Goal: Information Seeking & Learning: Learn about a topic

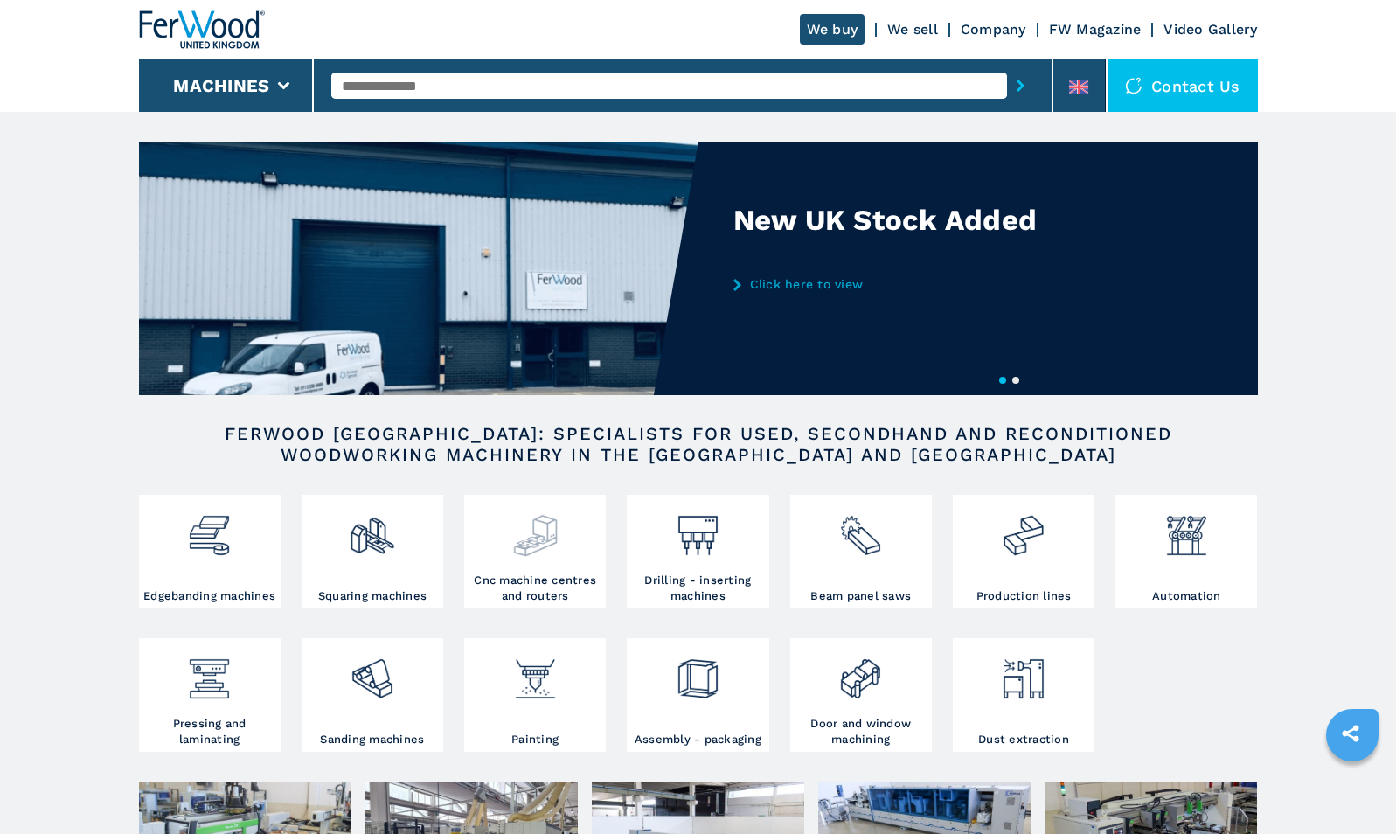
click at [545, 542] on img at bounding box center [535, 528] width 46 height 59
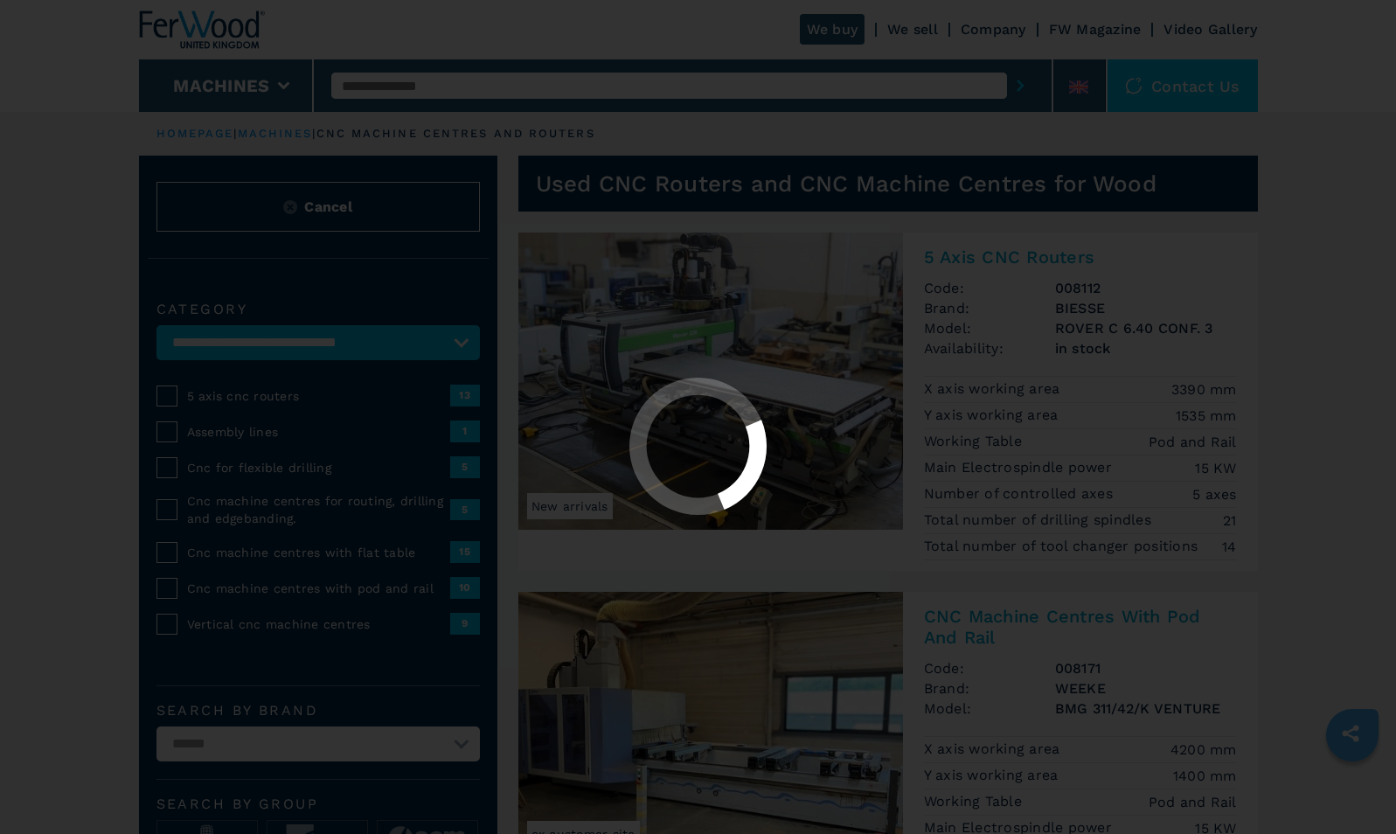
select select "**********"
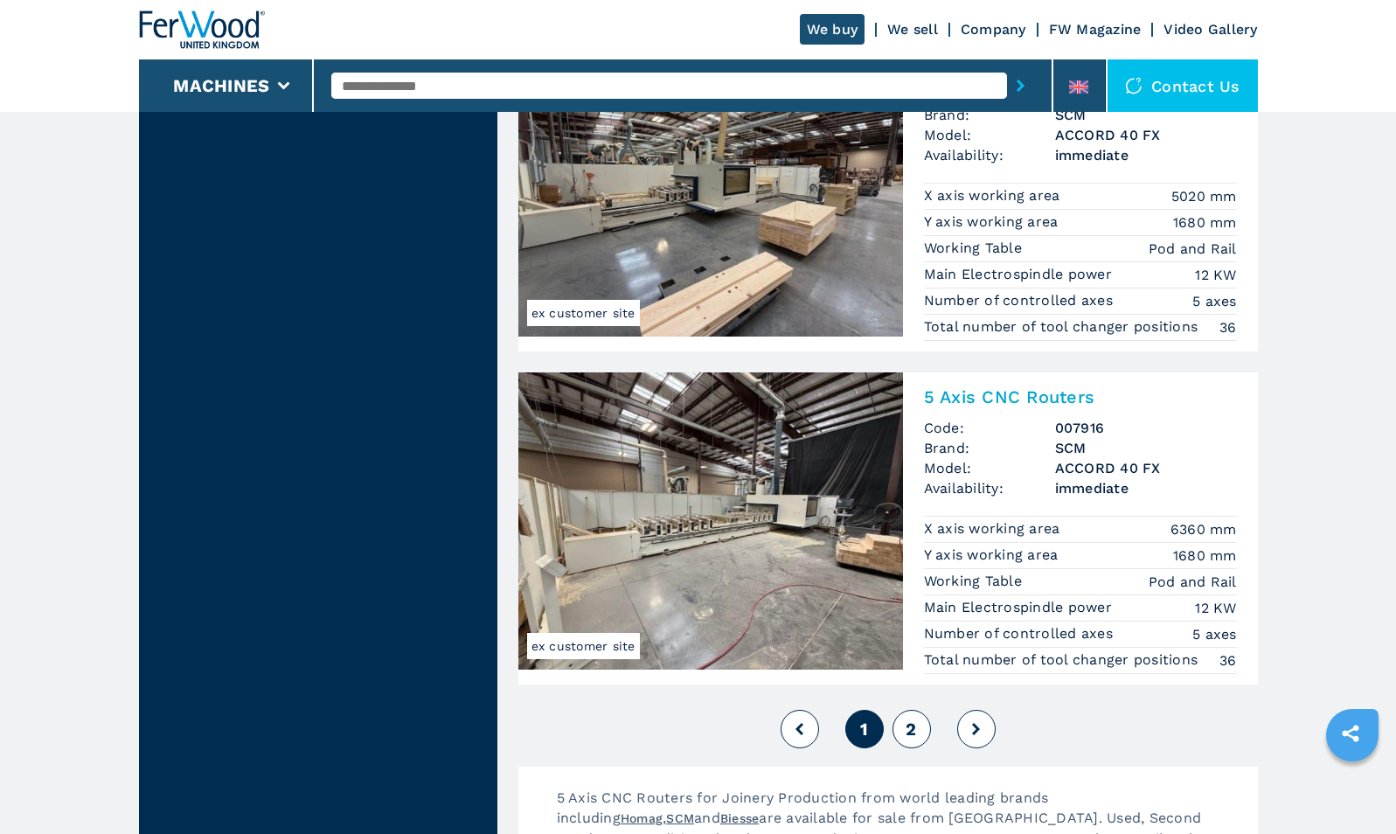
scroll to position [3961, 0]
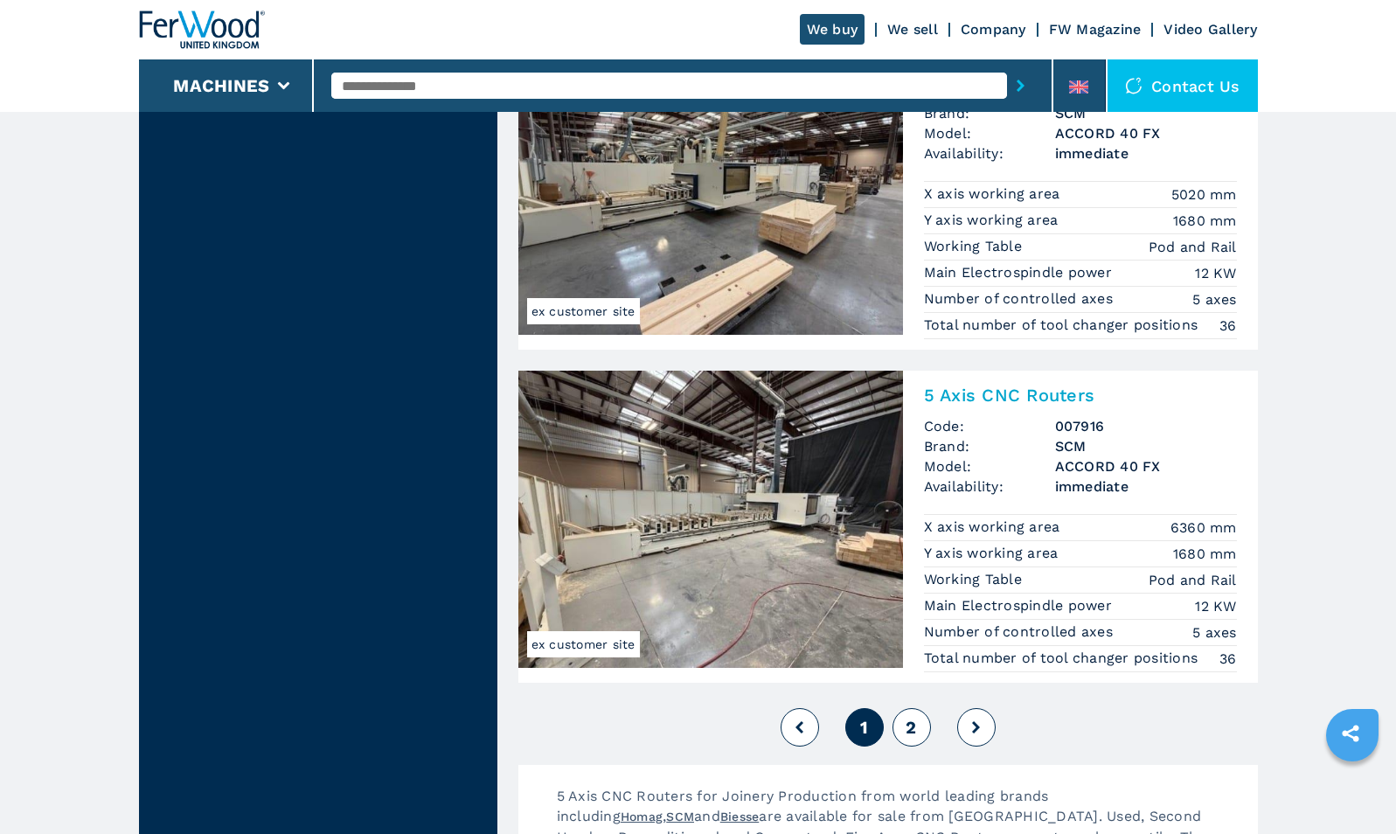
click at [979, 740] on button at bounding box center [976, 727] width 38 height 38
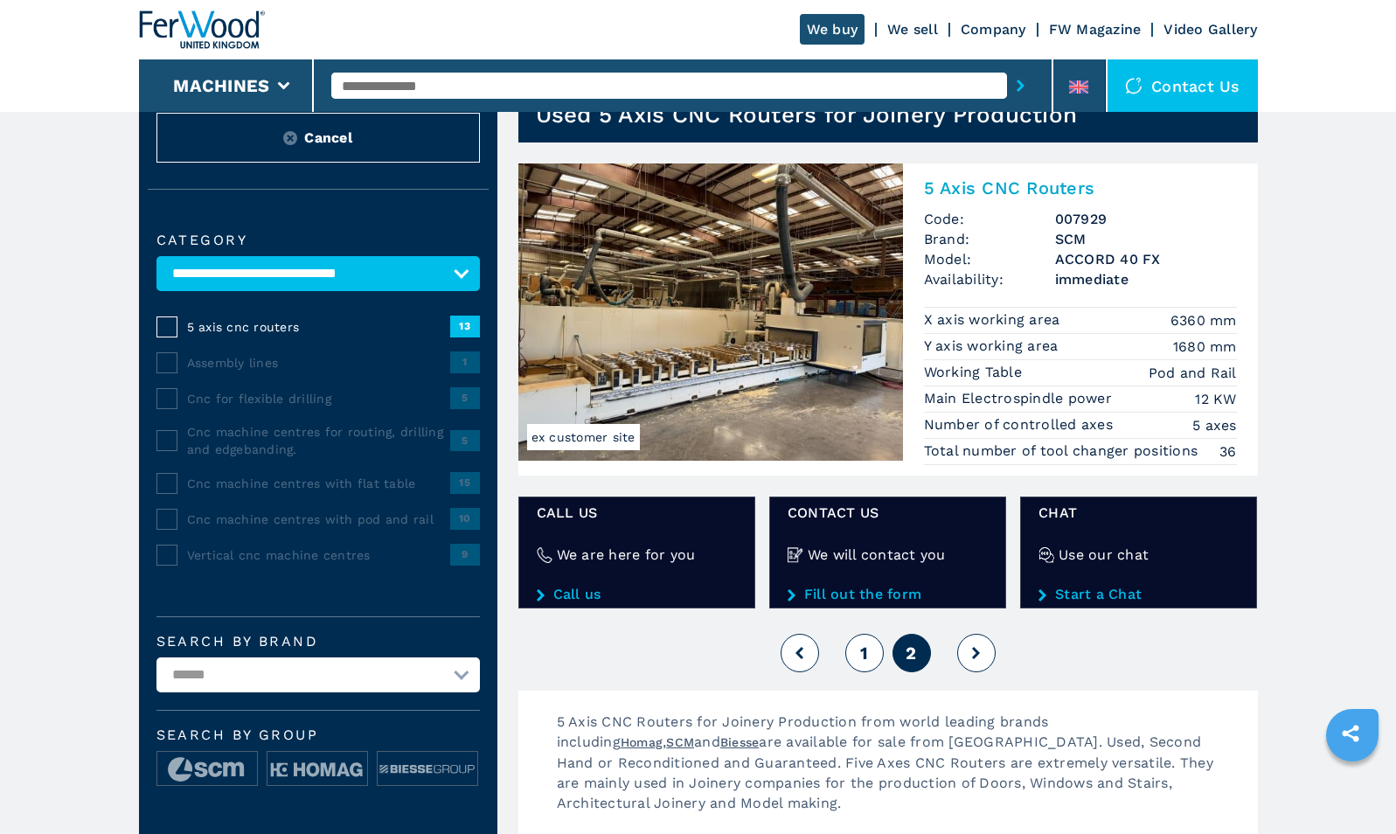
scroll to position [68, 0]
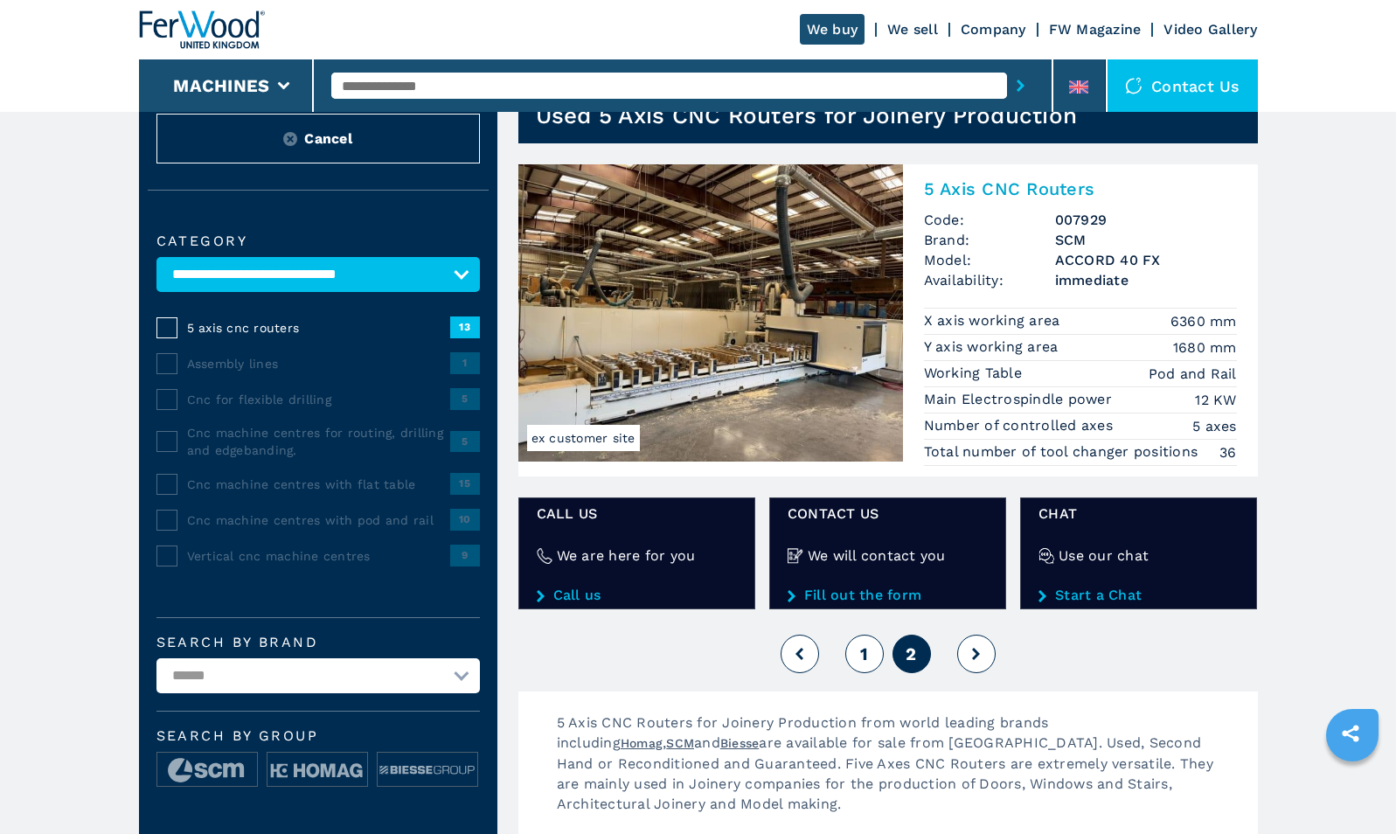
click at [787, 672] on div "1 2" at bounding box center [887, 653] width 739 height 47
click at [797, 671] on button at bounding box center [799, 654] width 38 height 38
